Goal: Task Accomplishment & Management: Use online tool/utility

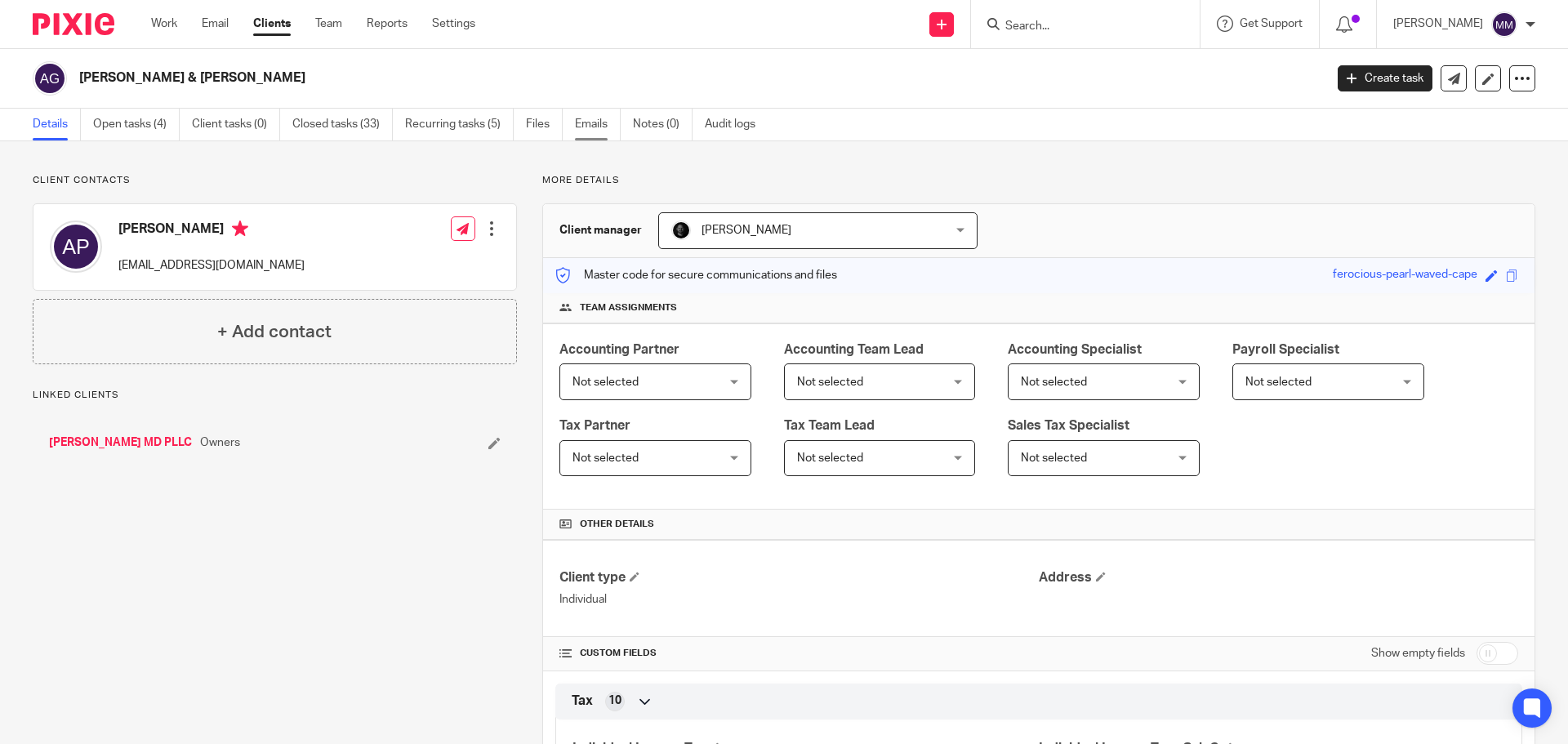
click at [587, 125] on link "Emails" at bounding box center [597, 124] width 46 height 31
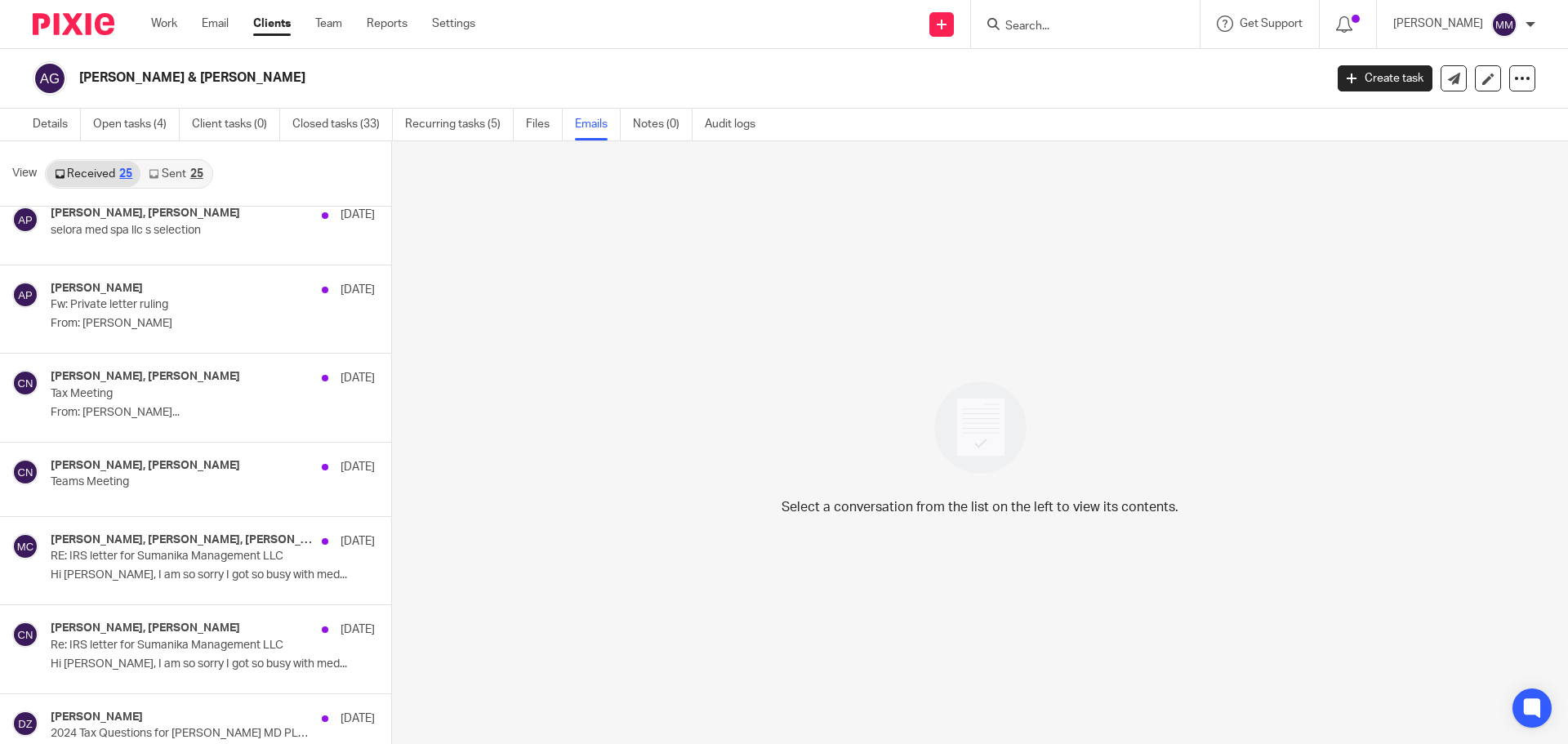
scroll to position [327, 0]
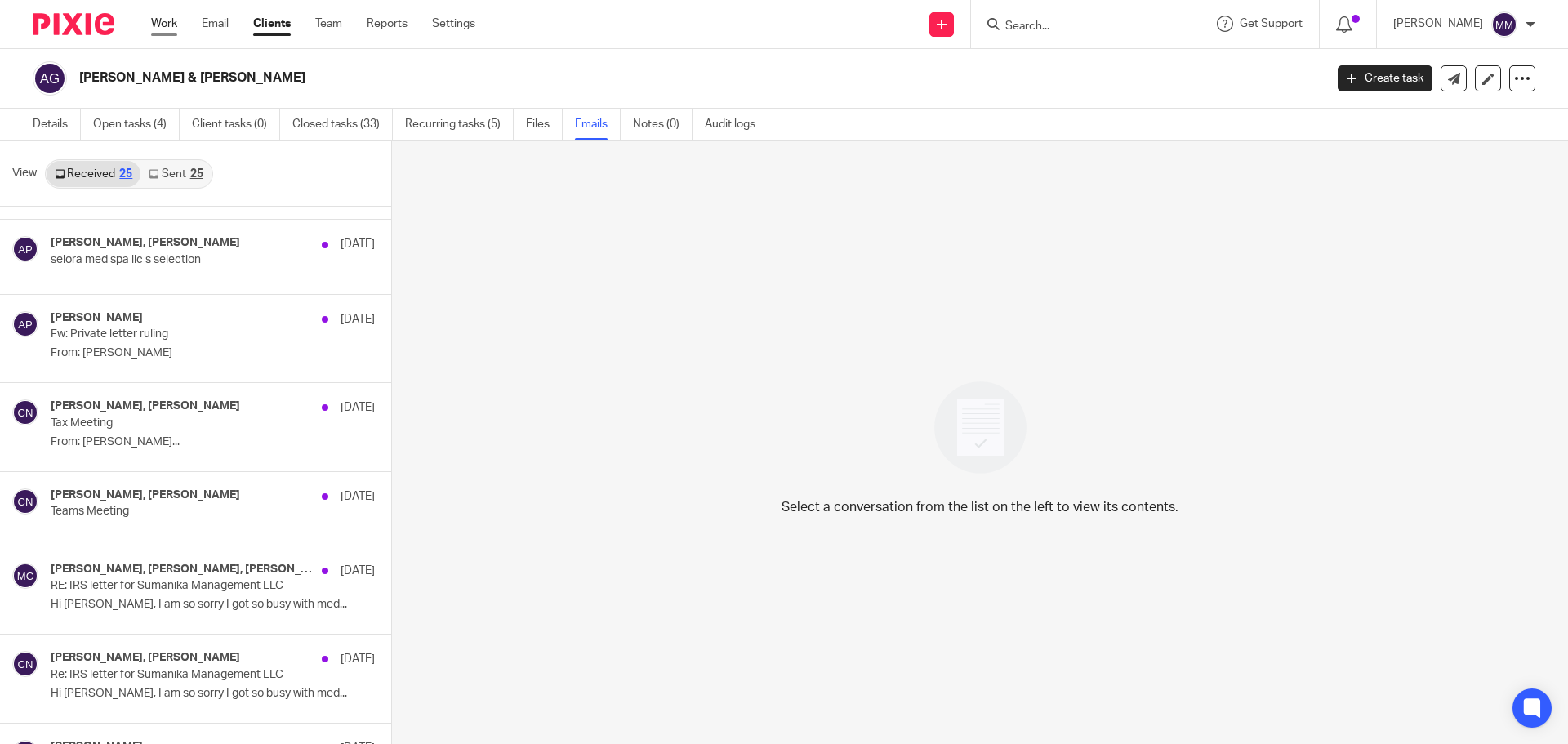
click at [170, 27] on link "Work" at bounding box center [163, 23] width 26 height 16
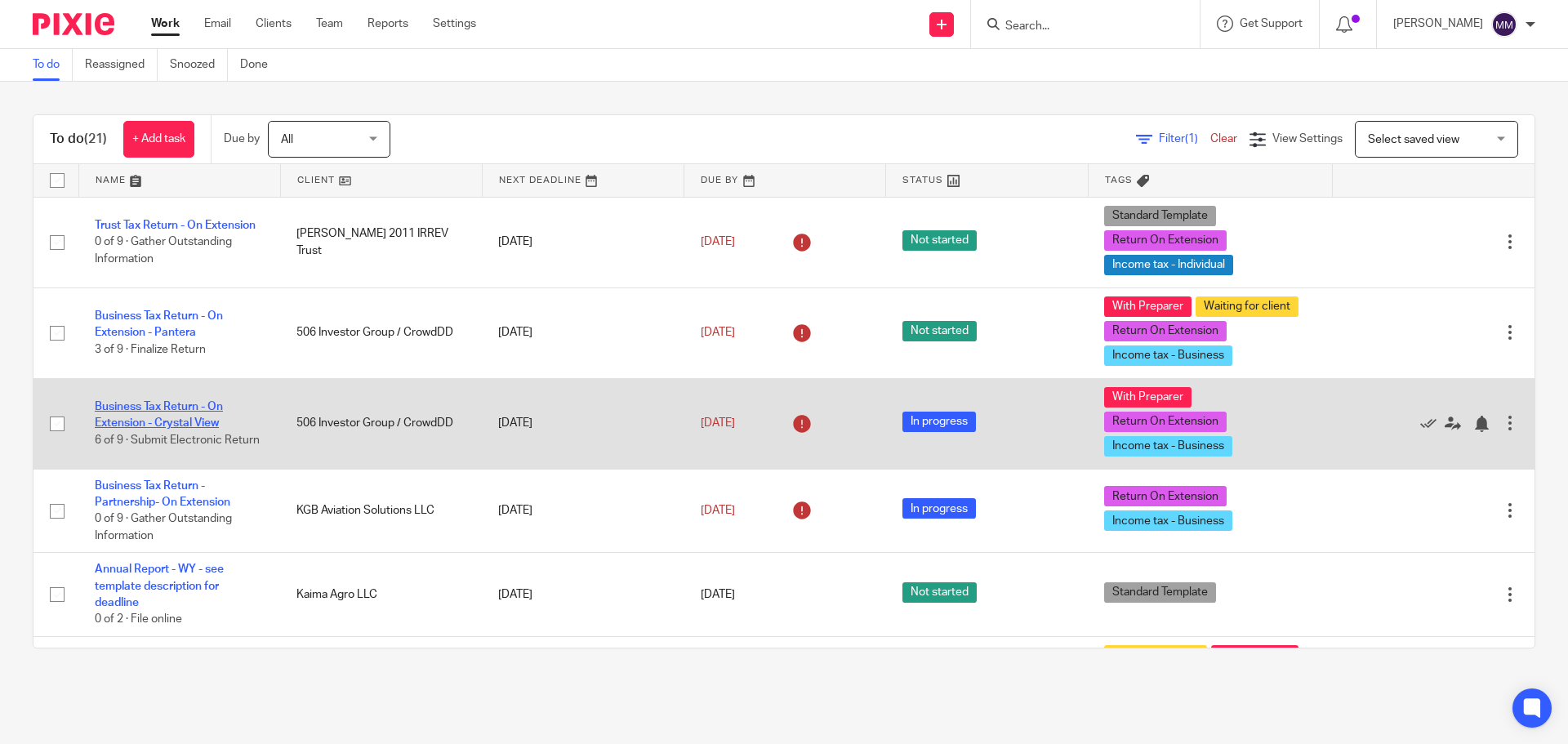
click at [213, 402] on link "Business Tax Return - On Extension - Crystal View" at bounding box center [159, 415] width 128 height 28
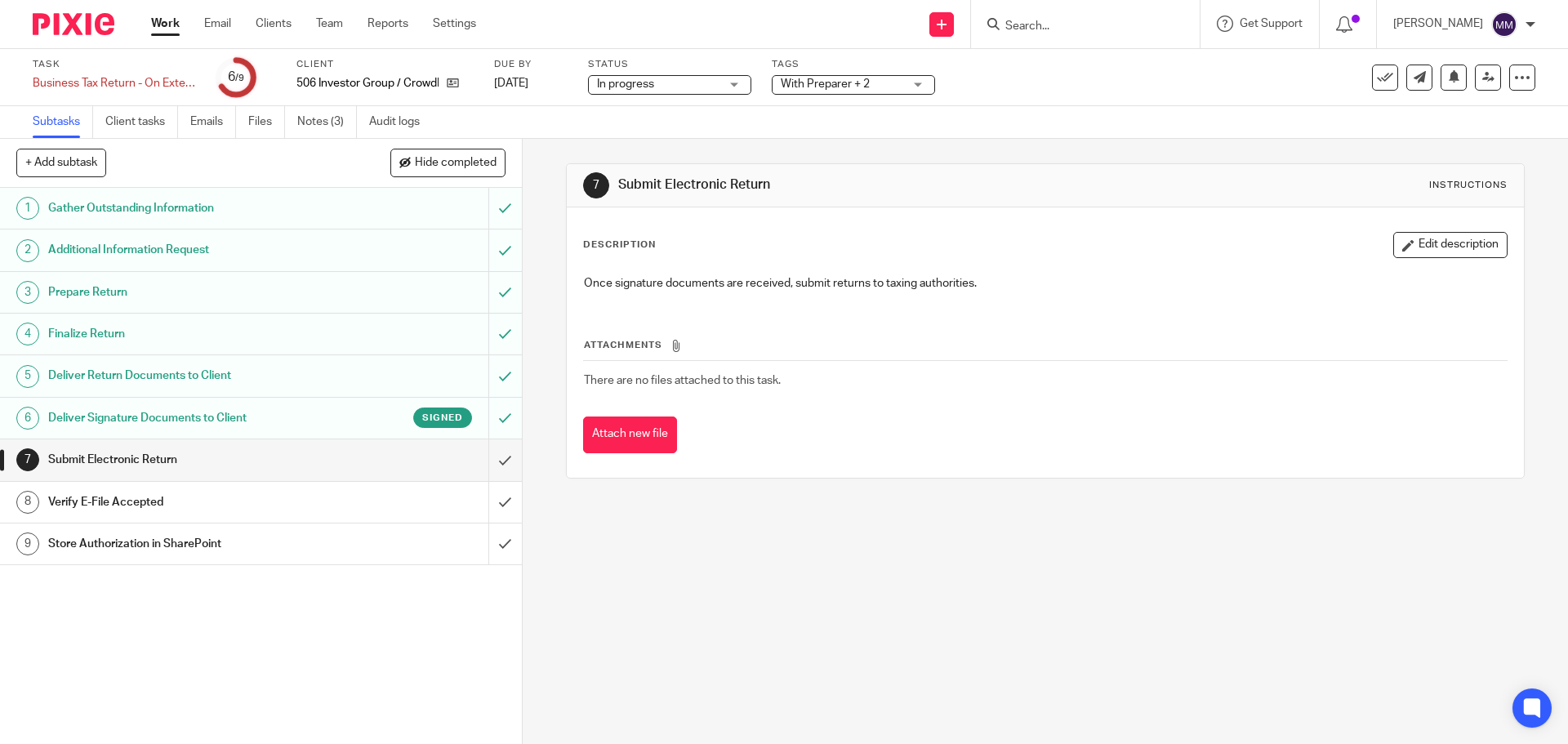
click at [897, 92] on span "With Preparer + 2" at bounding box center [841, 84] width 123 height 17
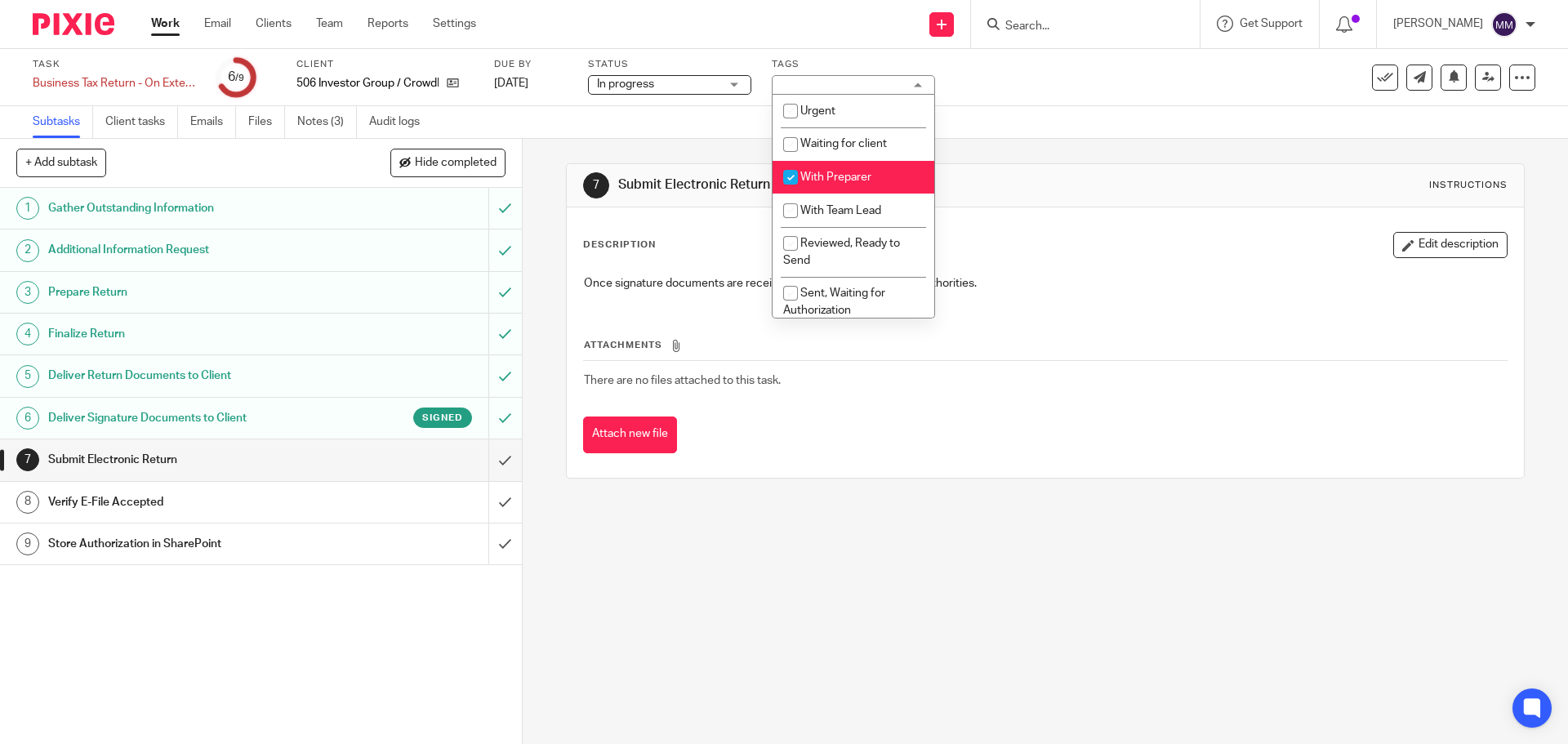
click at [883, 170] on li "With Preparer" at bounding box center [853, 177] width 161 height 33
checkbox input "false"
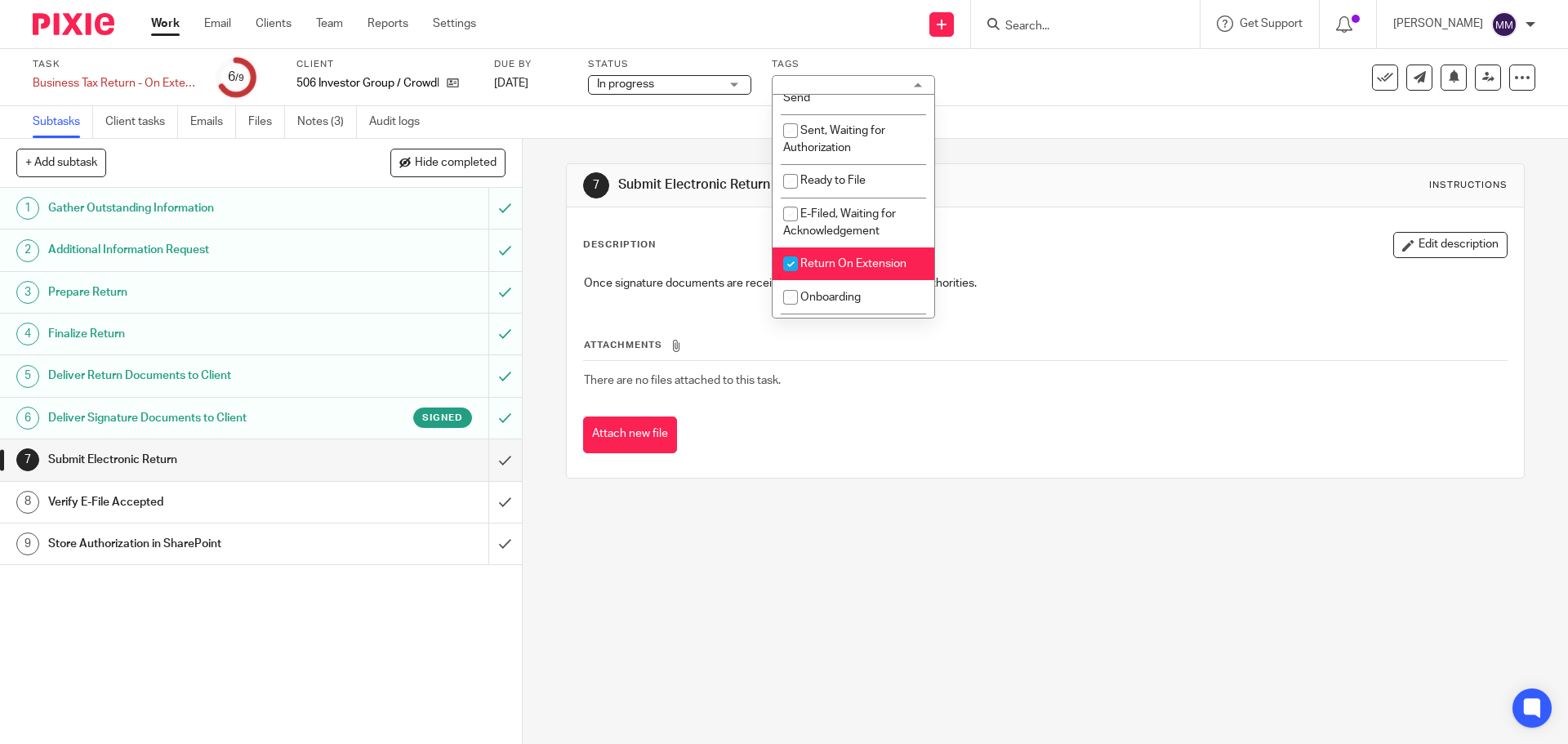
scroll to position [163, 0]
click at [885, 223] on li "E-Filed, Waiting for Acknowledgement" at bounding box center [853, 222] width 161 height 50
checkbox input "true"
click at [1105, 95] on div "Task Business Tax Return - On Extension - Crystal View Save Business Tax Return…" at bounding box center [658, 78] width 1251 height 39
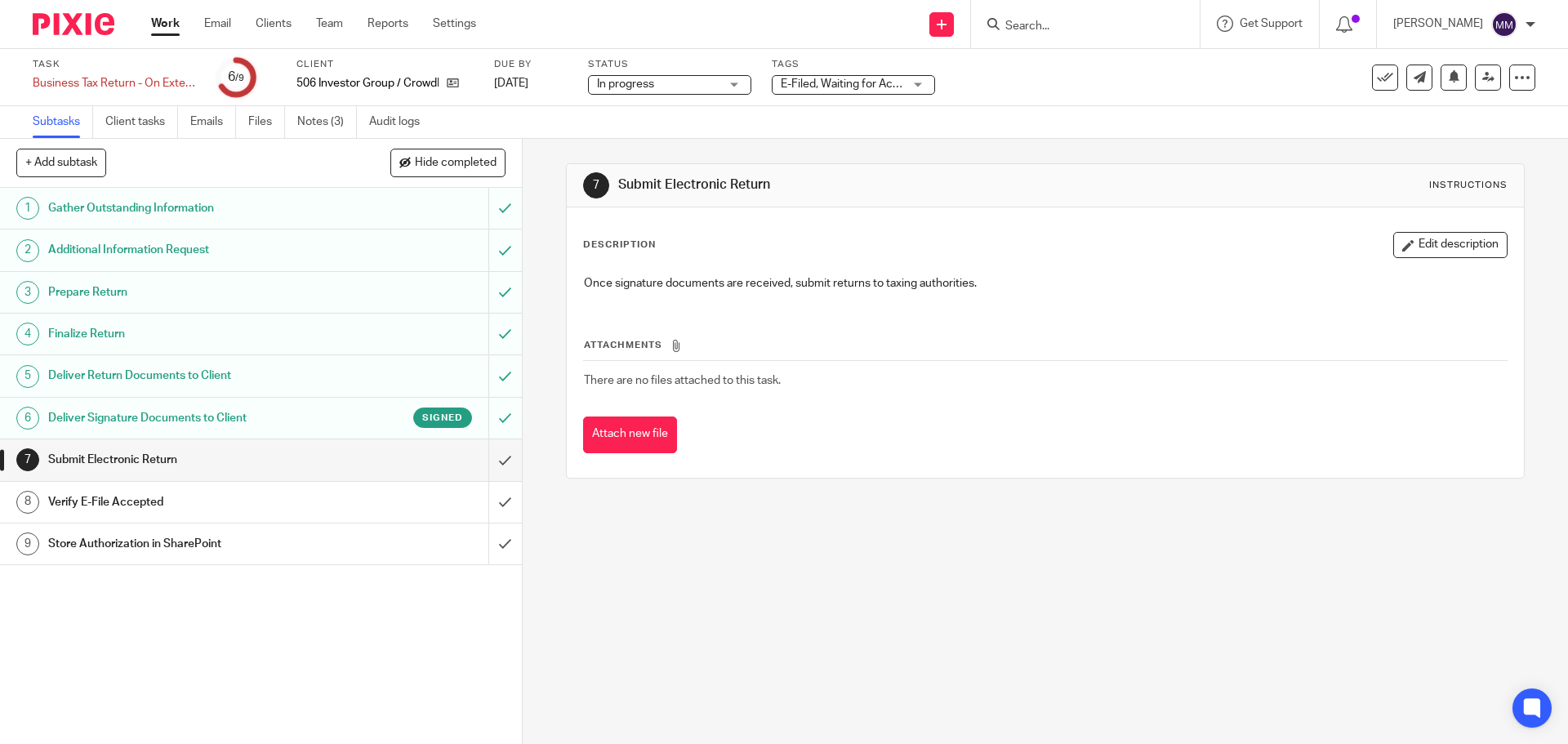
click at [1072, 39] on div at bounding box center [1085, 24] width 229 height 48
click at [1065, 31] on input "Search" at bounding box center [1077, 27] width 147 height 14
type input "h"
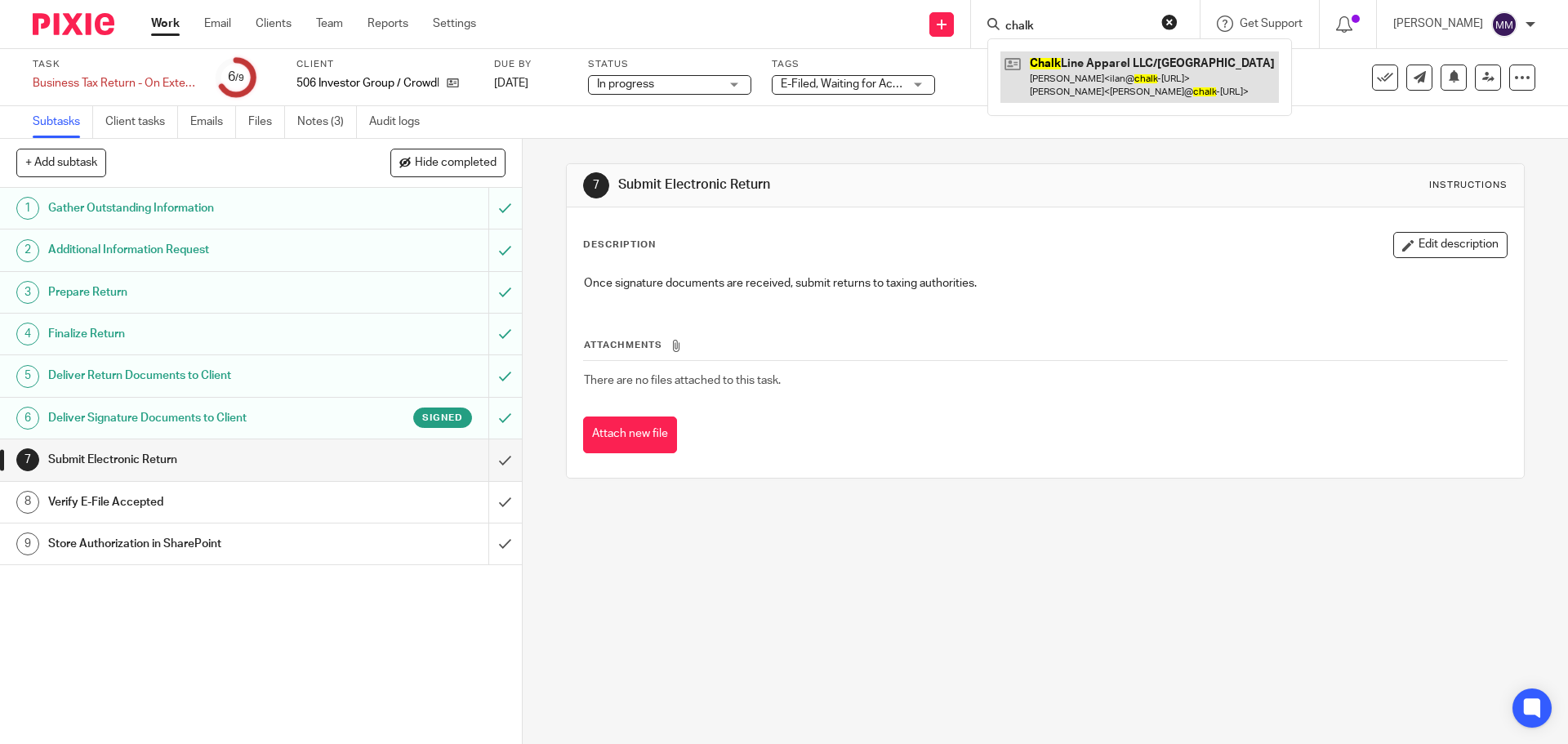
type input "chalk"
click at [1096, 65] on link at bounding box center [1139, 76] width 278 height 50
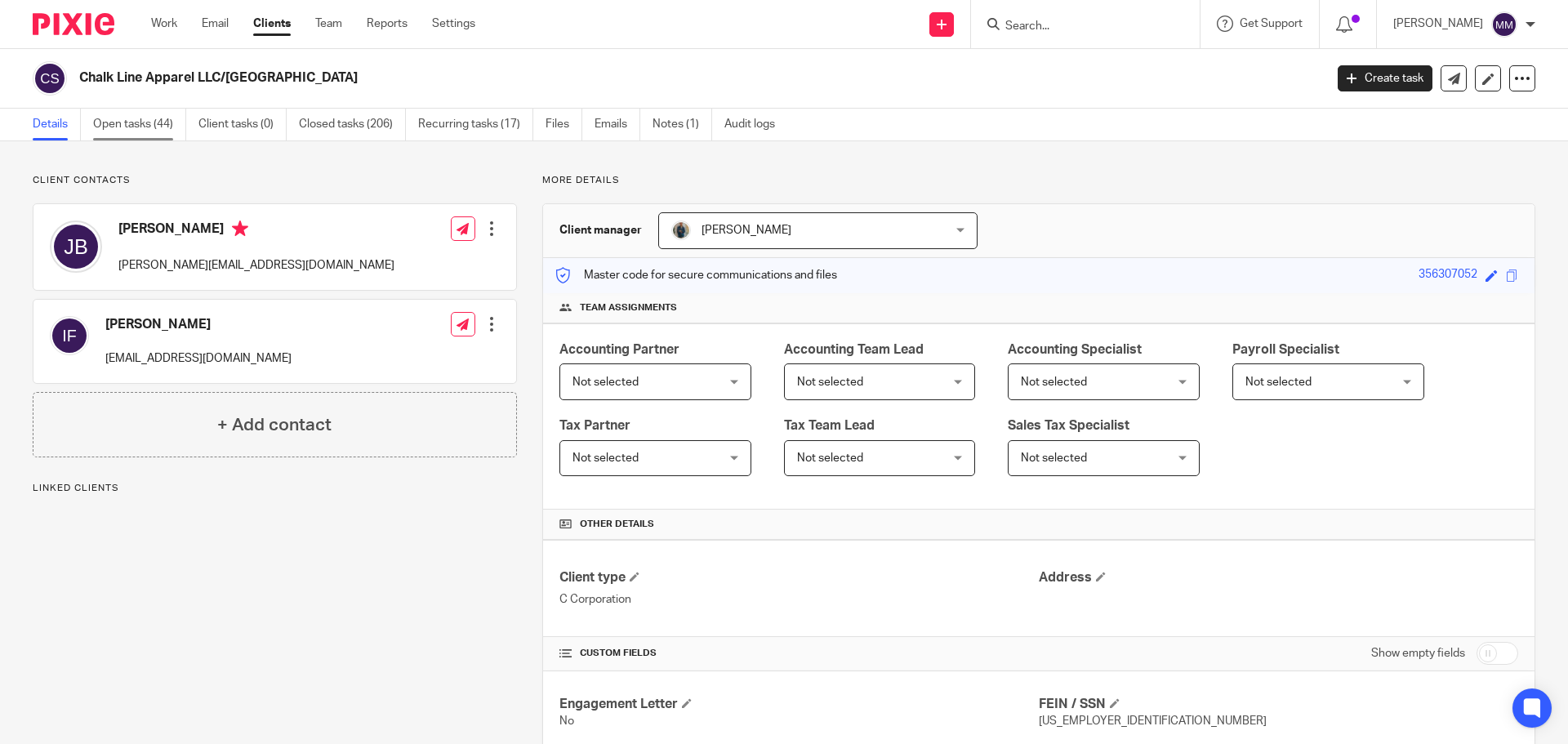
click at [146, 115] on link "Open tasks (44)" at bounding box center [140, 124] width 93 height 31
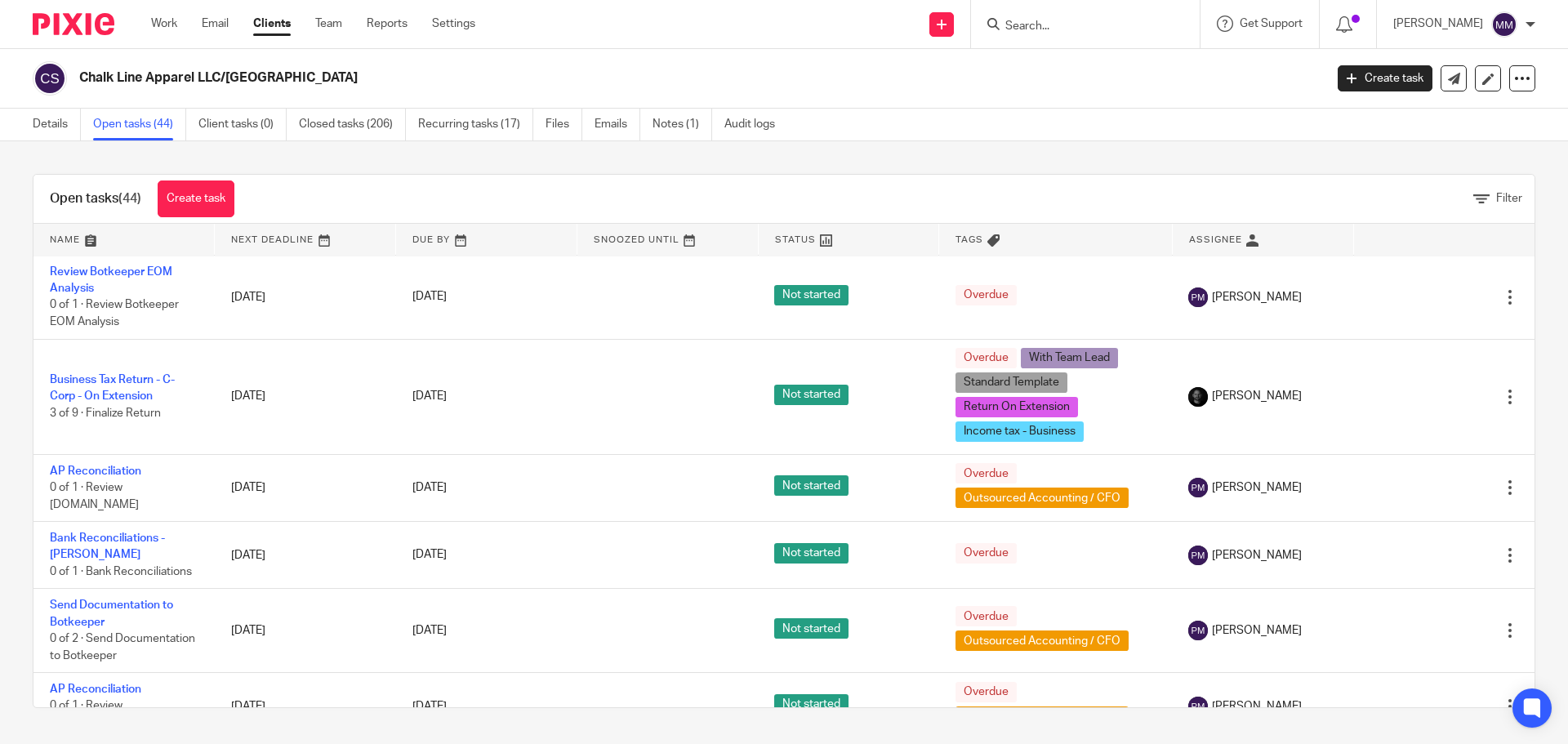
scroll to position [2124, 0]
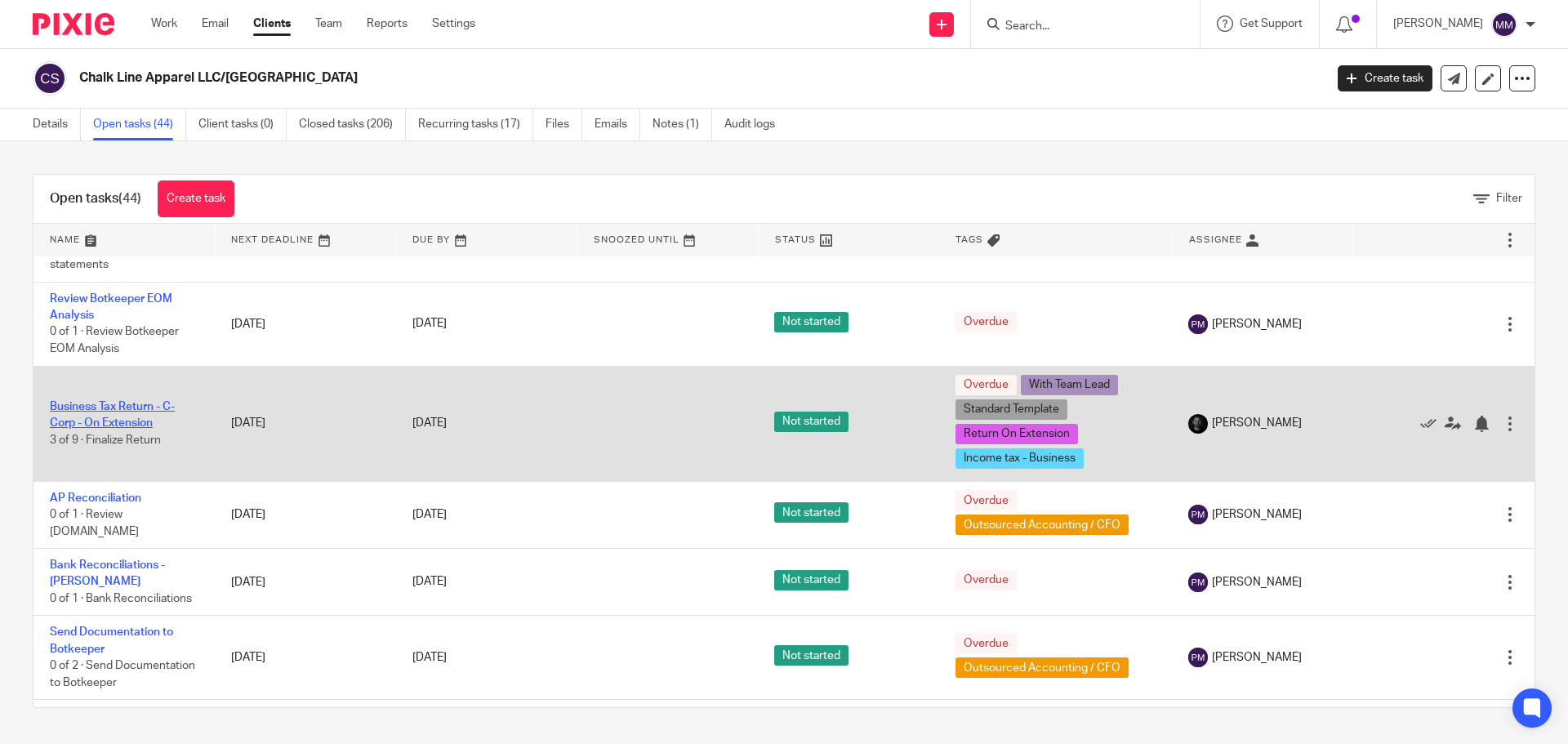
click at [112, 411] on link "Business Tax Return - C-Corp - On Extension" at bounding box center [112, 415] width 125 height 28
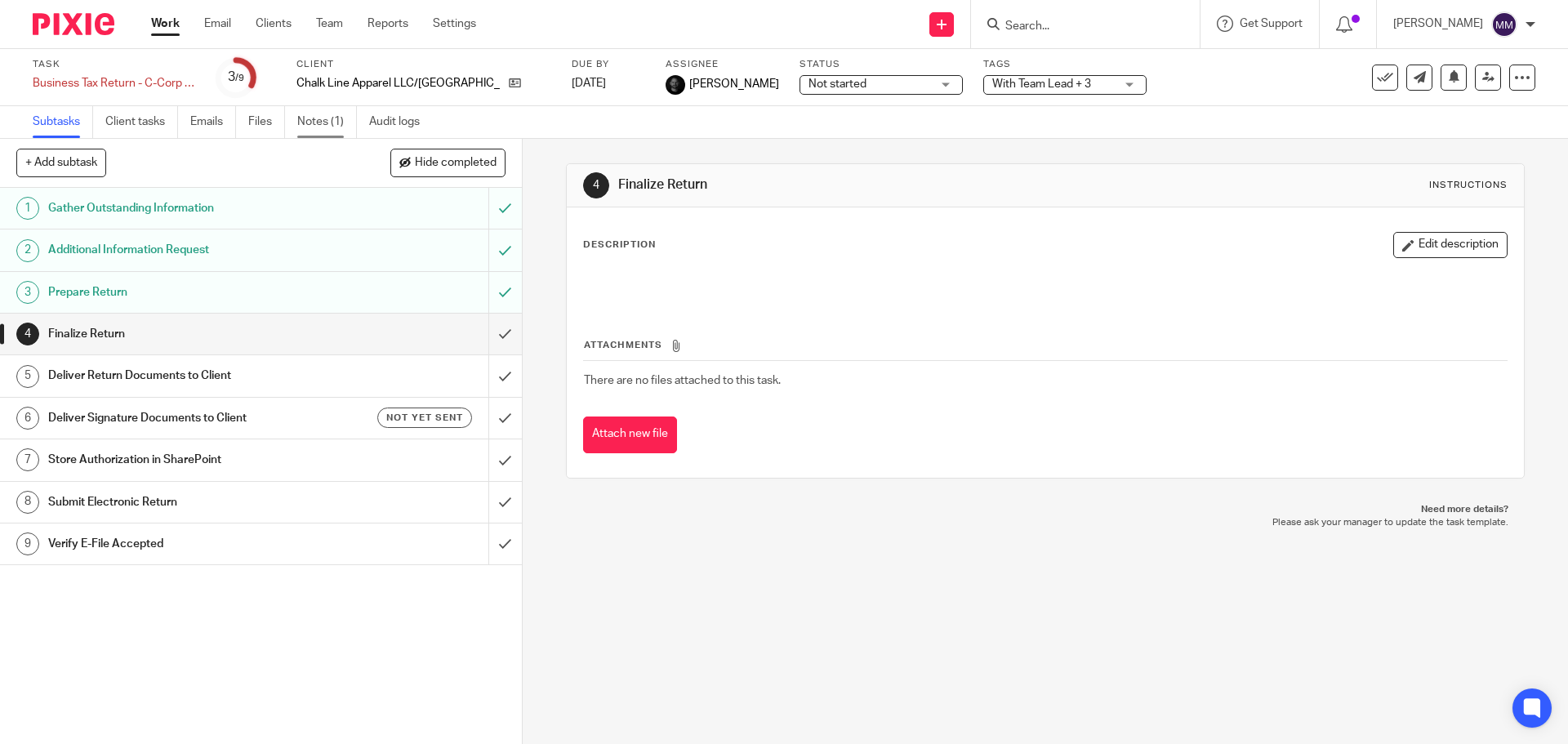
click at [344, 109] on link "Notes (1)" at bounding box center [327, 121] width 59 height 31
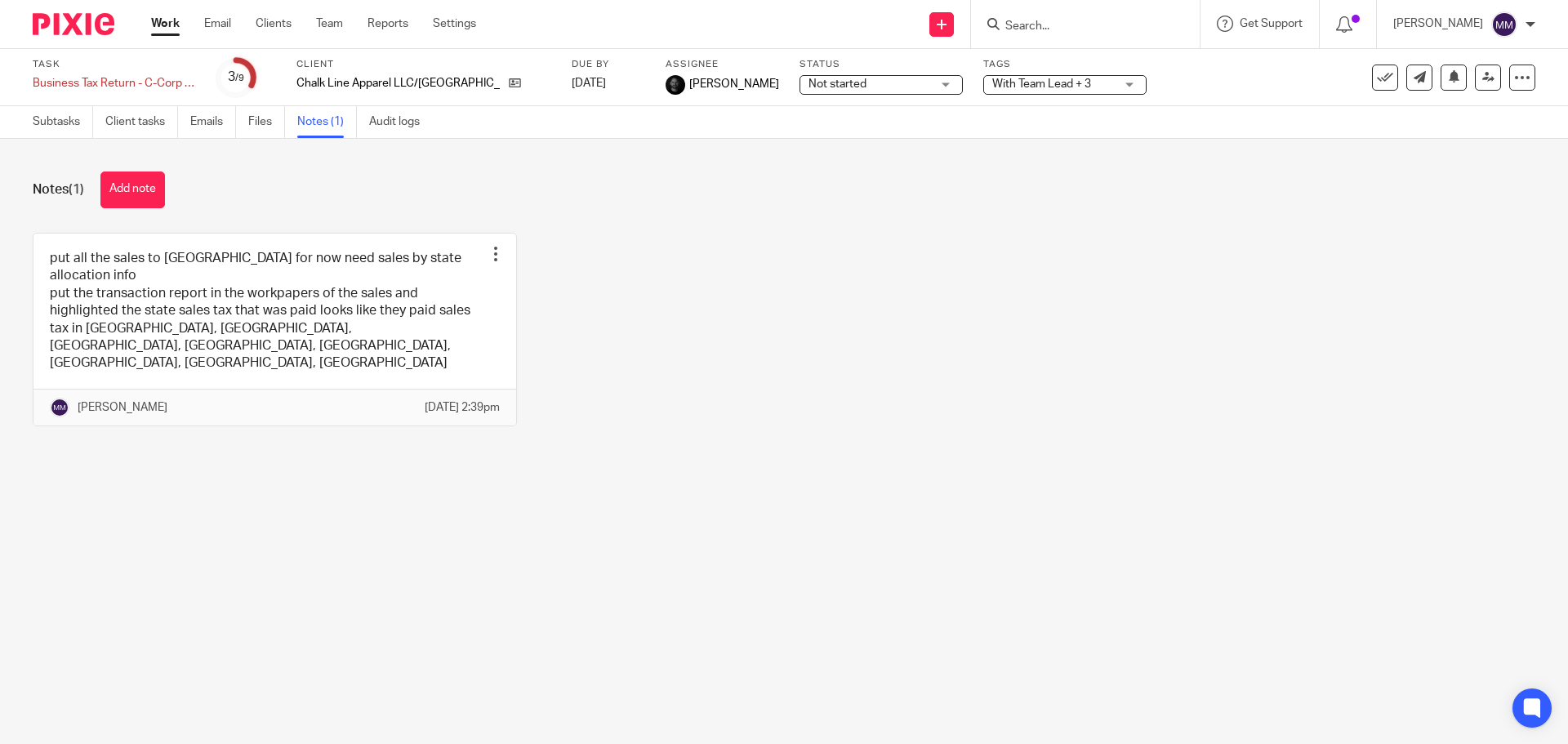
click at [576, 312] on div "put all the sales to [GEOGRAPHIC_DATA] for now need sales by state allocation i…" at bounding box center [771, 341] width 1528 height 218
